Goal: Communication & Community: Ask a question

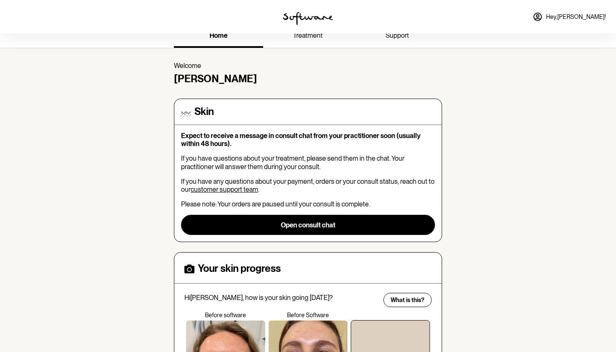
scroll to position [12, 0]
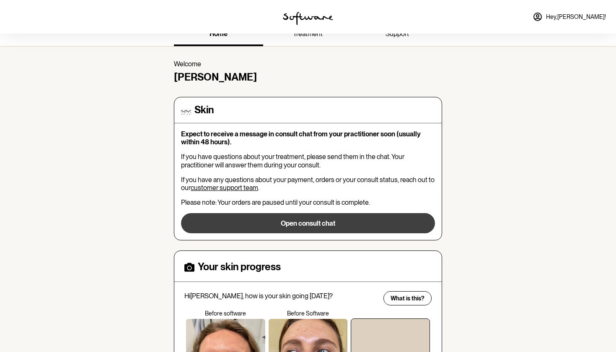
click at [302, 221] on button "Open consult chat" at bounding box center [308, 223] width 254 height 20
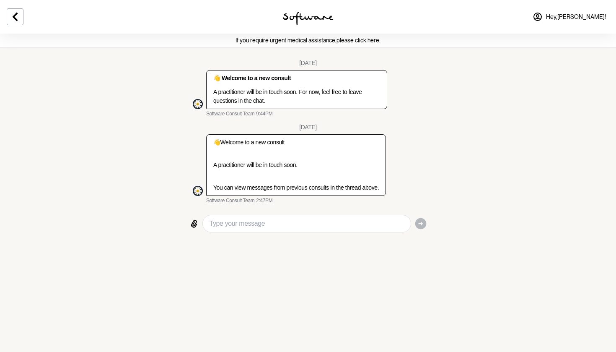
click at [296, 208] on div "22 May 👋 Welcome to a new consult A practitioner will be in touch soon. For now…" at bounding box center [308, 131] width 251 height 151
click at [417, 208] on div "22 May 👋 Welcome to a new consult A practitioner will be in touch soon. For now…" at bounding box center [308, 131] width 251 height 151
click at [337, 208] on div "22 May 👋 Welcome to a new consult A practitioner will be in touch soon. For now…" at bounding box center [308, 131] width 251 height 151
click at [126, 205] on div "If you require urgent medical assistance, please click here . 22 May 👋 Welcome …" at bounding box center [308, 138] width 616 height 208
click at [14, 22] on button at bounding box center [15, 16] width 17 height 17
